Goal: Find specific page/section: Find specific page/section

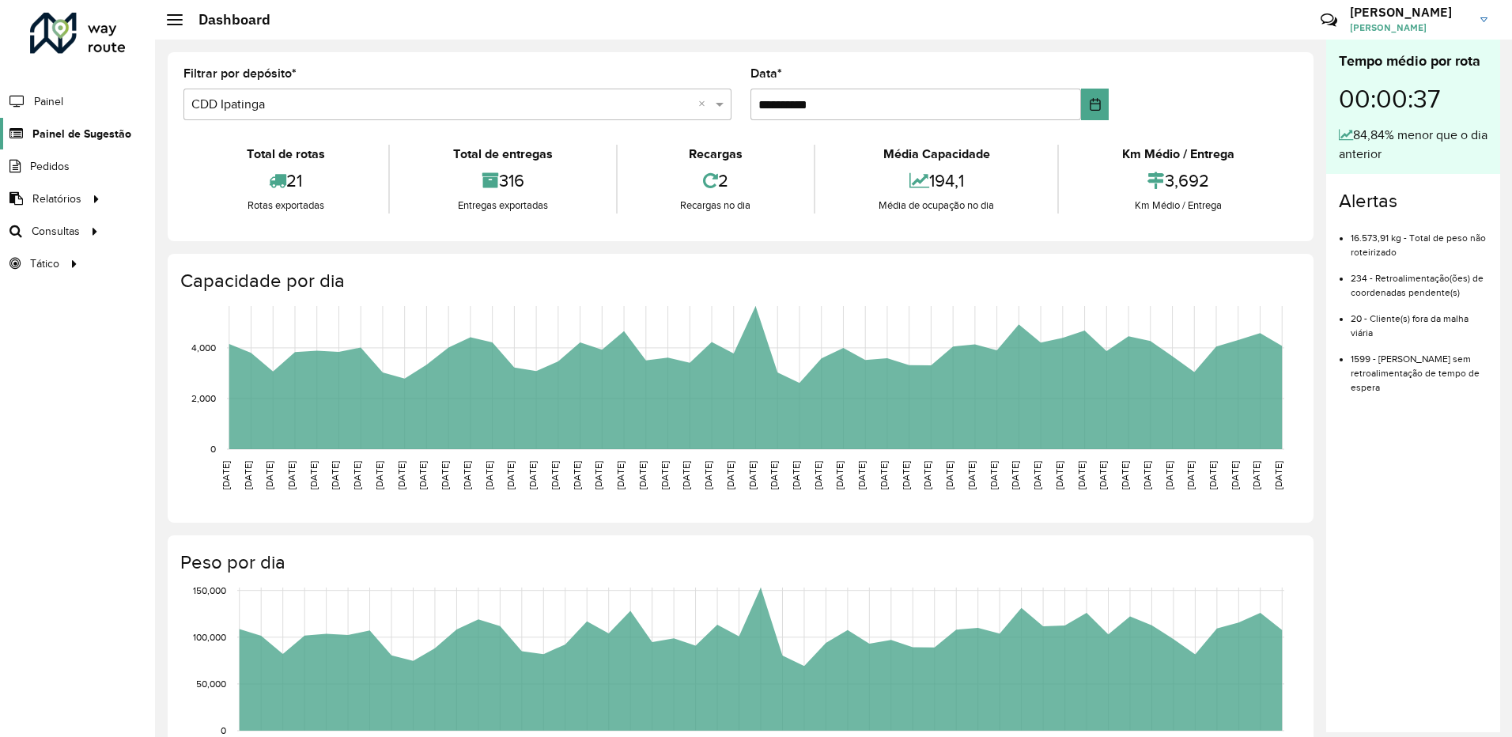
click at [98, 144] on link "Painel de Sugestão" at bounding box center [65, 134] width 131 height 32
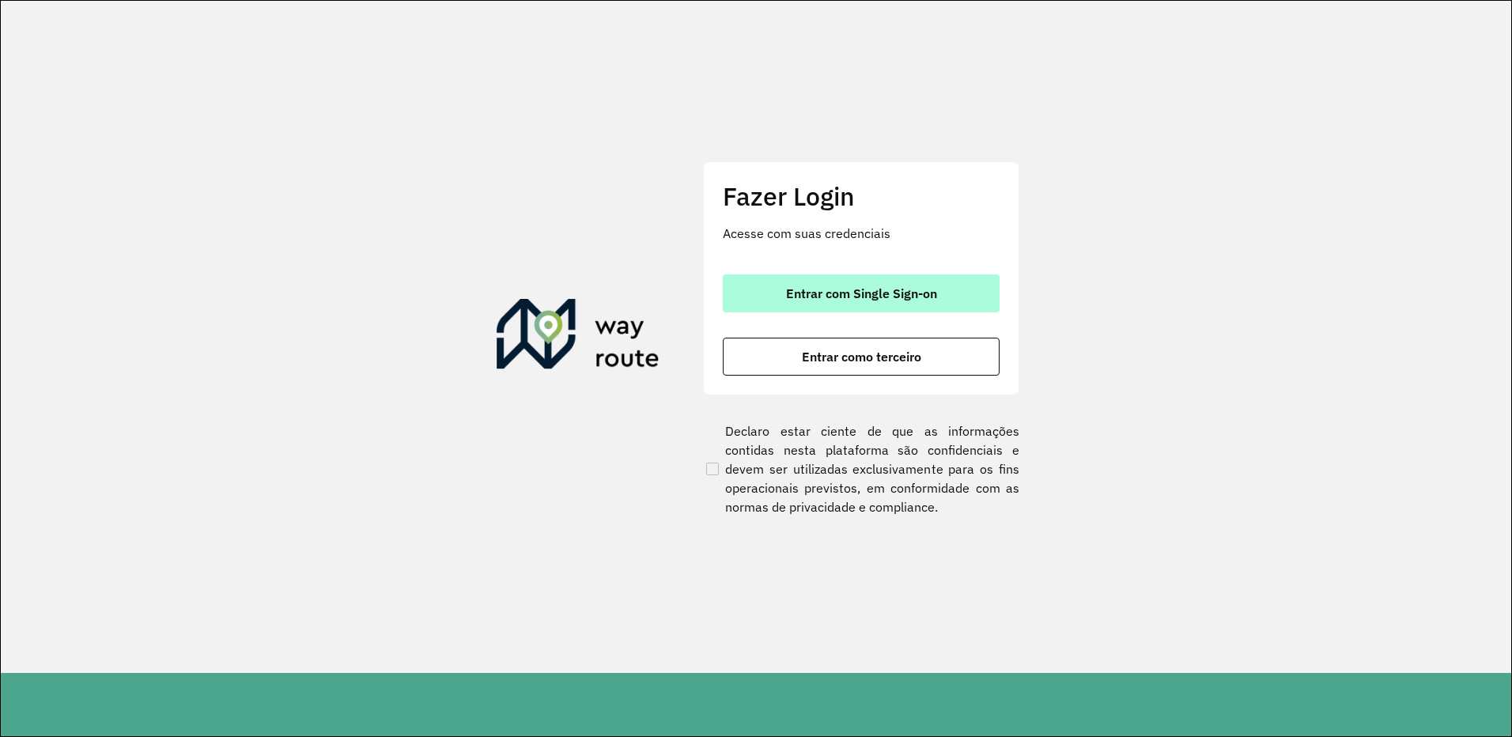
click at [868, 300] on span "Entrar com Single Sign-on" at bounding box center [861, 293] width 151 height 13
